Goal: Navigation & Orientation: Find specific page/section

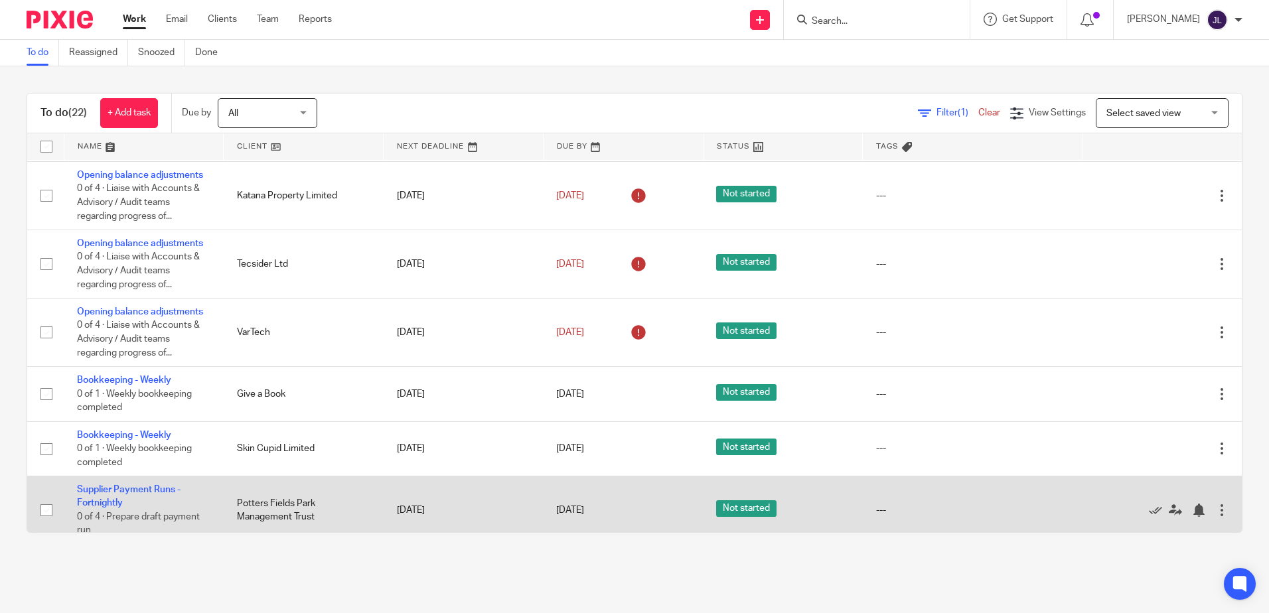
scroll to position [531, 0]
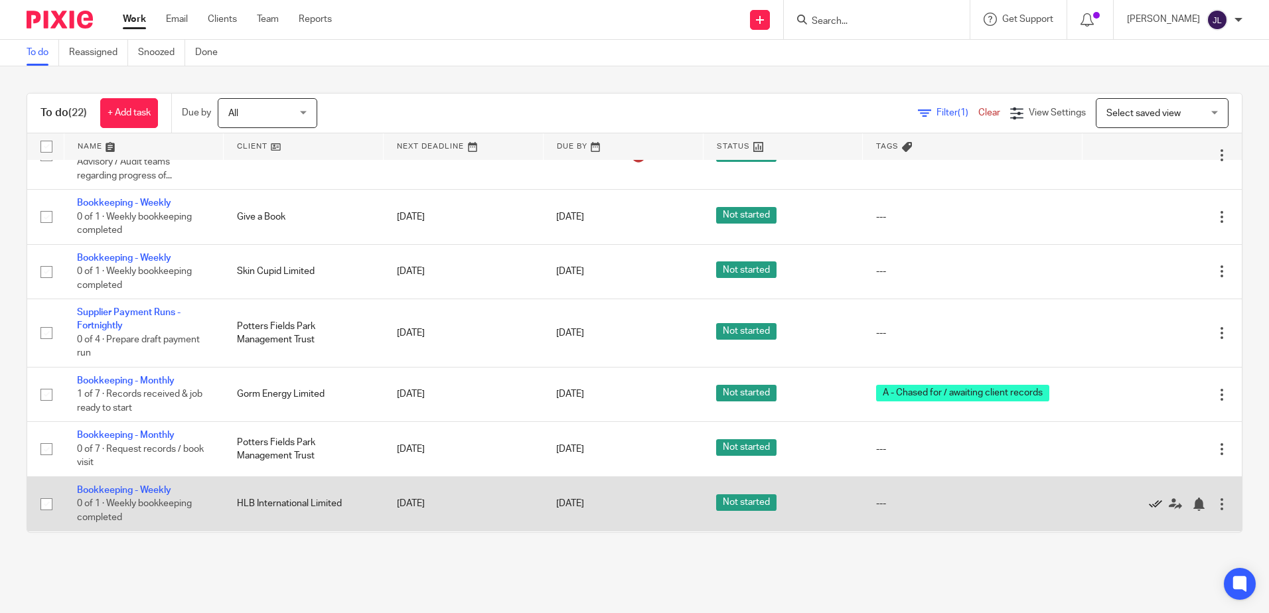
click at [1149, 502] on icon at bounding box center [1155, 504] width 13 height 13
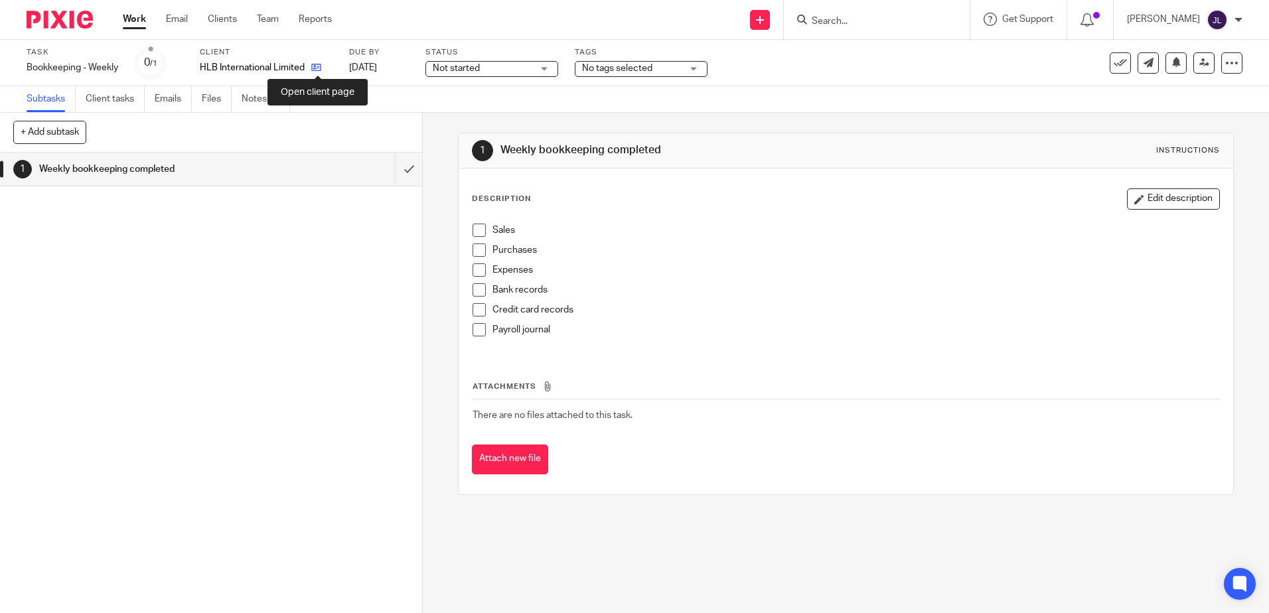
click at [319, 64] on icon at bounding box center [316, 67] width 10 height 10
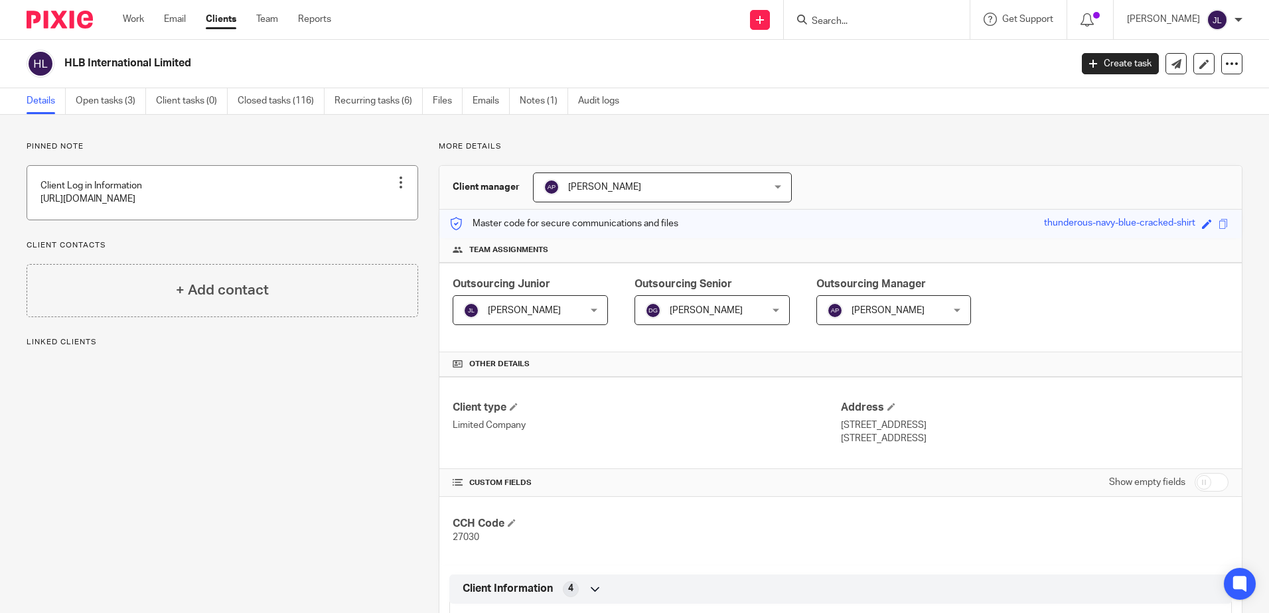
click at [275, 193] on link at bounding box center [222, 193] width 390 height 54
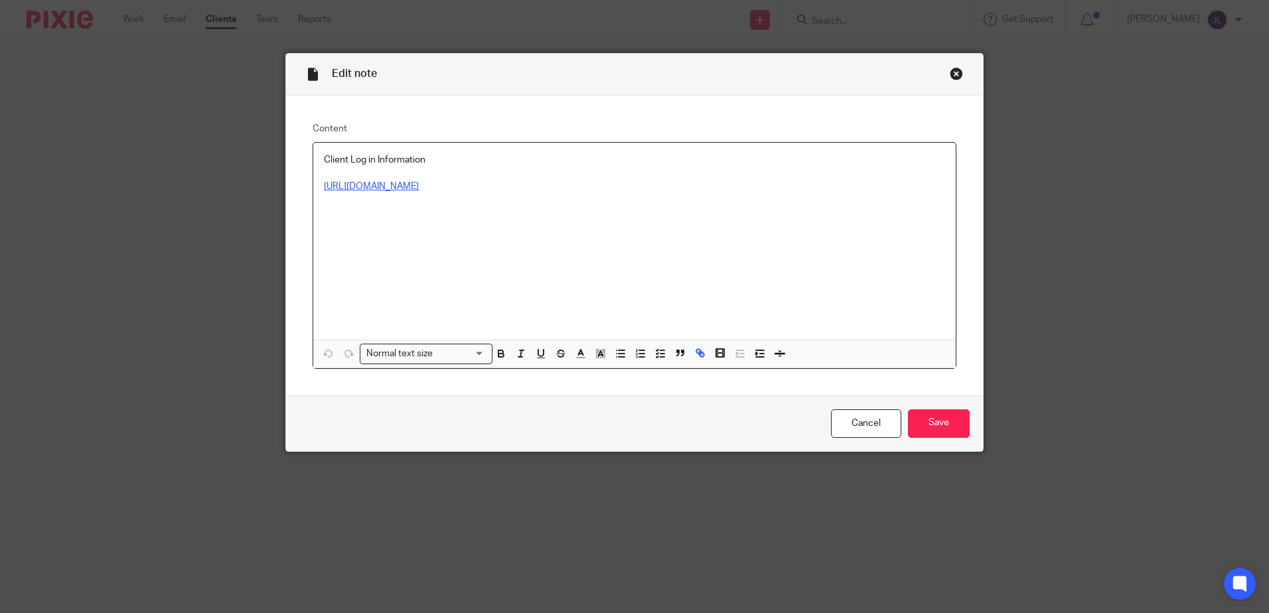
drag, startPoint x: 479, startPoint y: 192, endPoint x: 492, endPoint y: 187, distance: 14.6
